Goal: Information Seeking & Learning: Check status

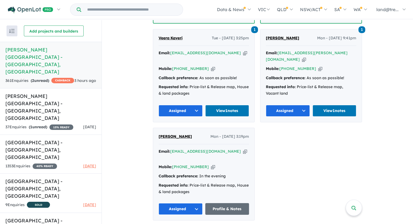
click at [41, 78] on strong "( 2 unread)" at bounding box center [40, 80] width 18 height 5
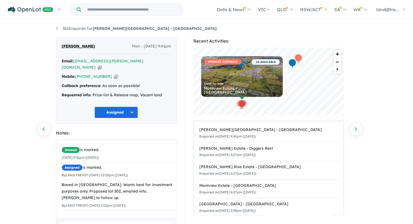
scroll to position [6, 0]
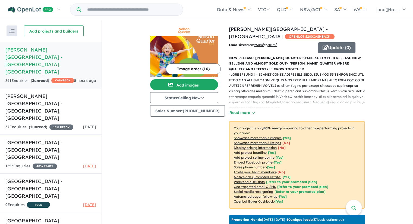
click at [15, 47] on h5 "Nelson Quarter Estate - Box Hill , NSW" at bounding box center [50, 60] width 91 height 29
click at [14, 48] on h5 "Nelson Quarter Estate - Box Hill , NSW" at bounding box center [50, 60] width 91 height 29
click at [43, 50] on h5 "Nelson Quarter Estate - Box Hill , NSW" at bounding box center [50, 60] width 91 height 29
